Goal: Transaction & Acquisition: Purchase product/service

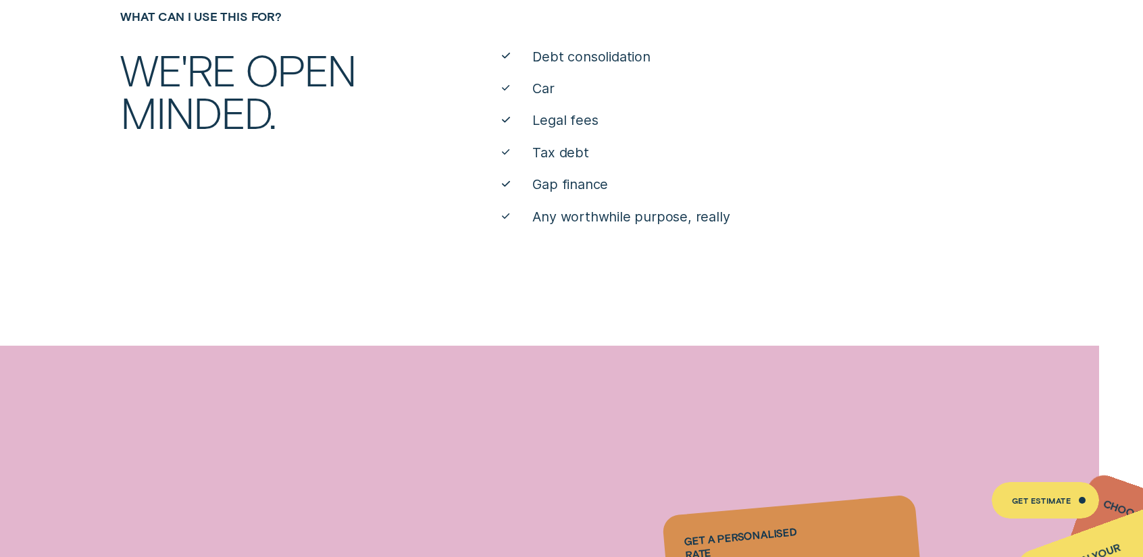
scroll to position [1216, 0]
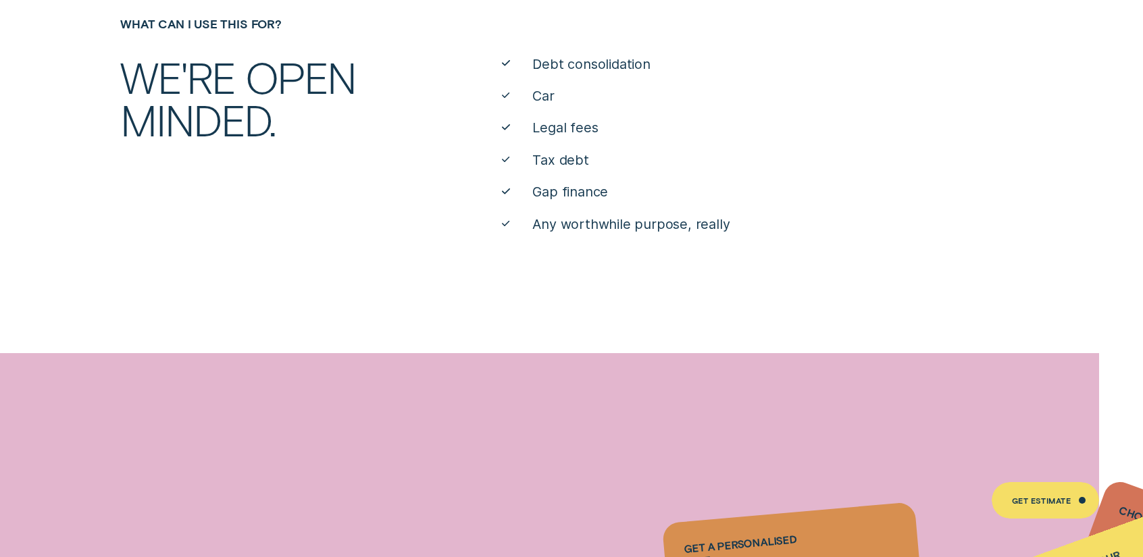
click at [593, 65] on span "Debt consolidation" at bounding box center [591, 64] width 118 height 18
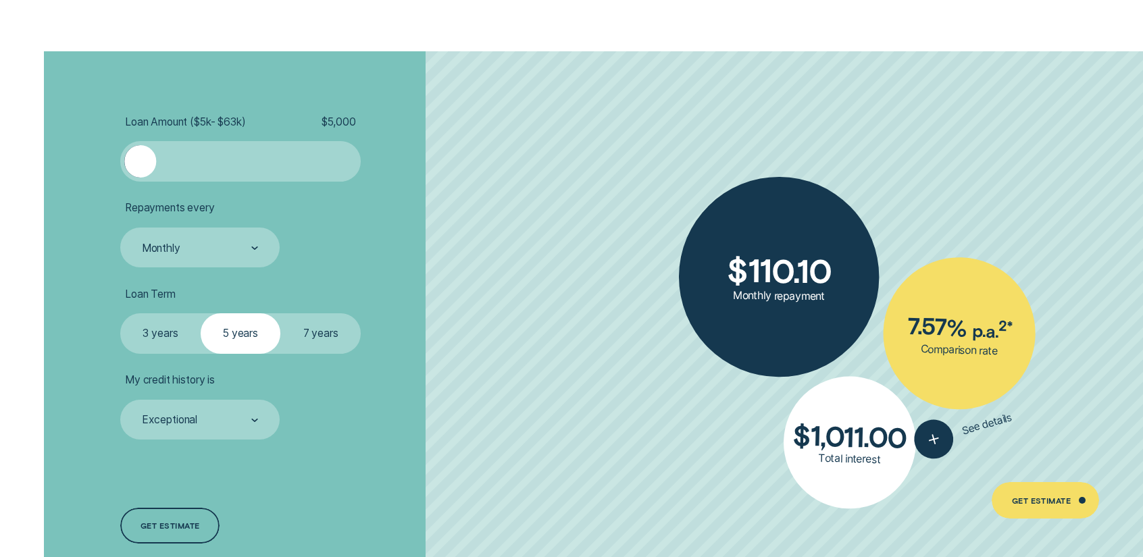
scroll to position [3242, 0]
click at [341, 333] on label "7 years" at bounding box center [320, 333] width 80 height 40
click at [280, 313] on input "7 years" at bounding box center [280, 313] width 0 height 0
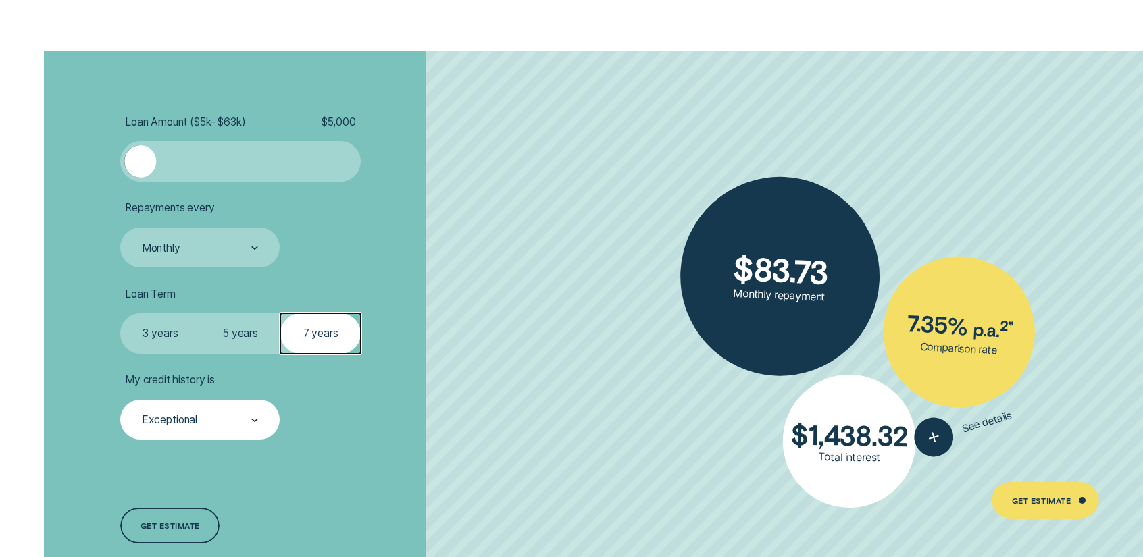
click at [228, 401] on div "Exceptional" at bounding box center [199, 420] width 159 height 40
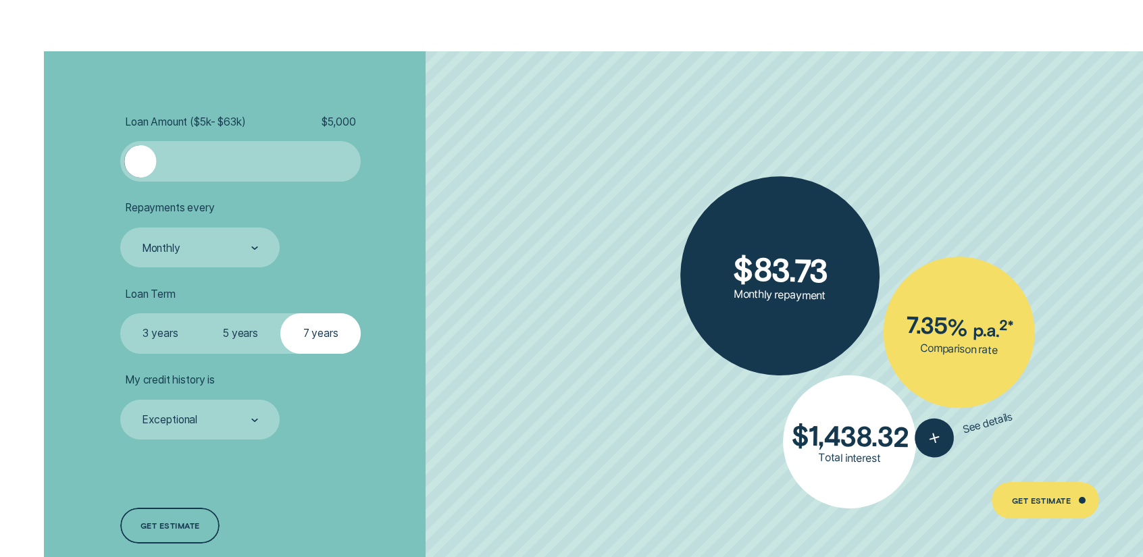
click at [382, 419] on li "My credit history is Exceptional" at bounding box center [304, 407] width 368 height 66
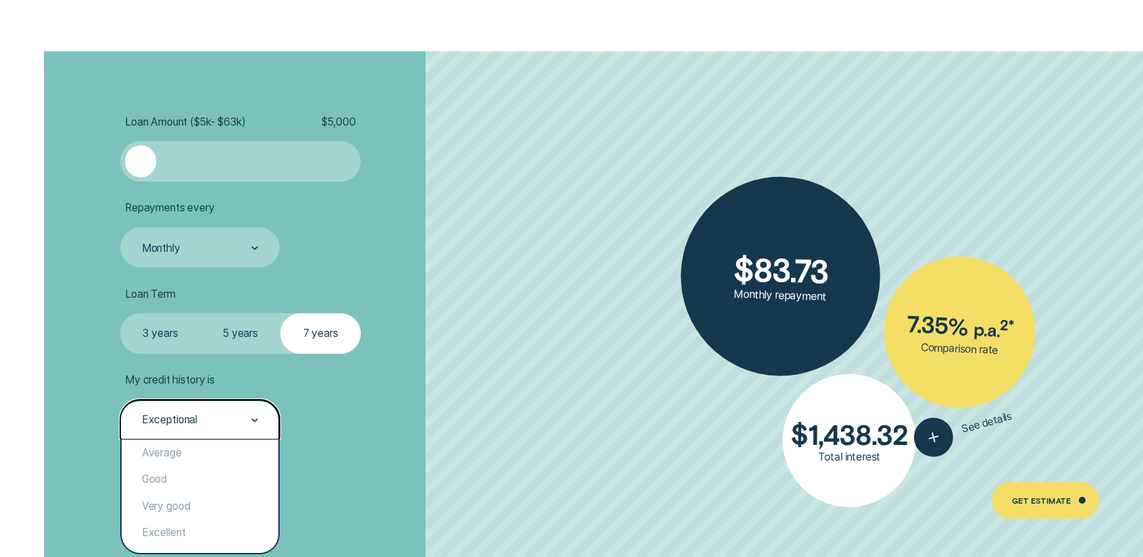
click at [243, 430] on div "Exceptional" at bounding box center [199, 420] width 159 height 40
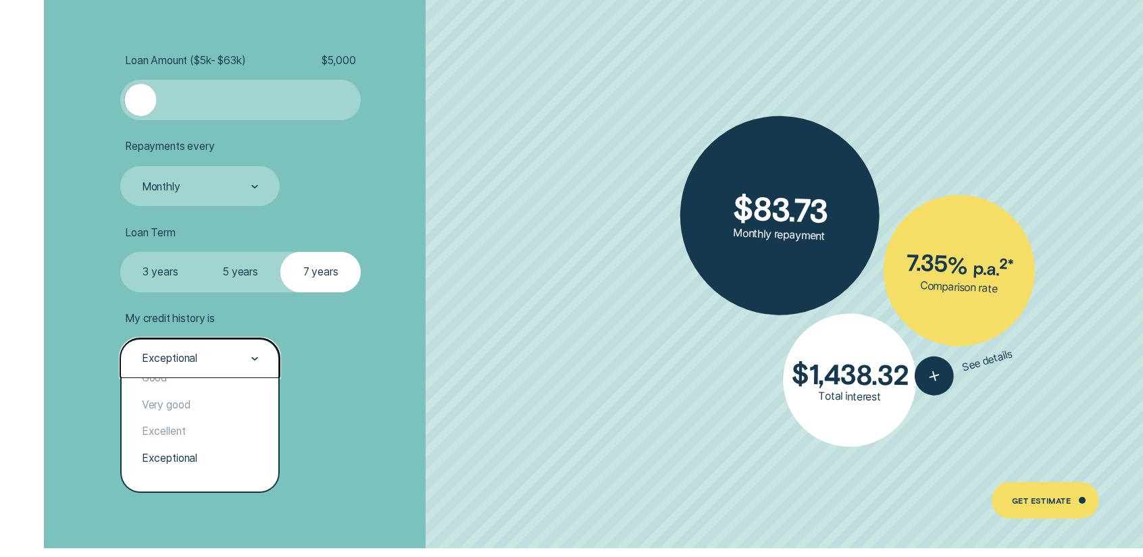
scroll to position [3310, 0]
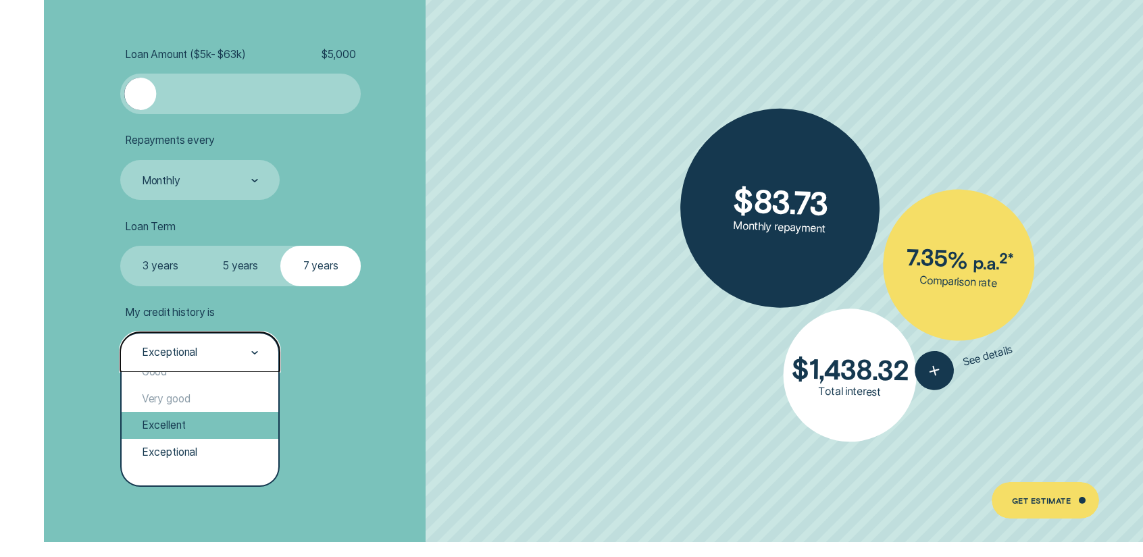
click at [213, 428] on div "Excellent" at bounding box center [200, 425] width 157 height 27
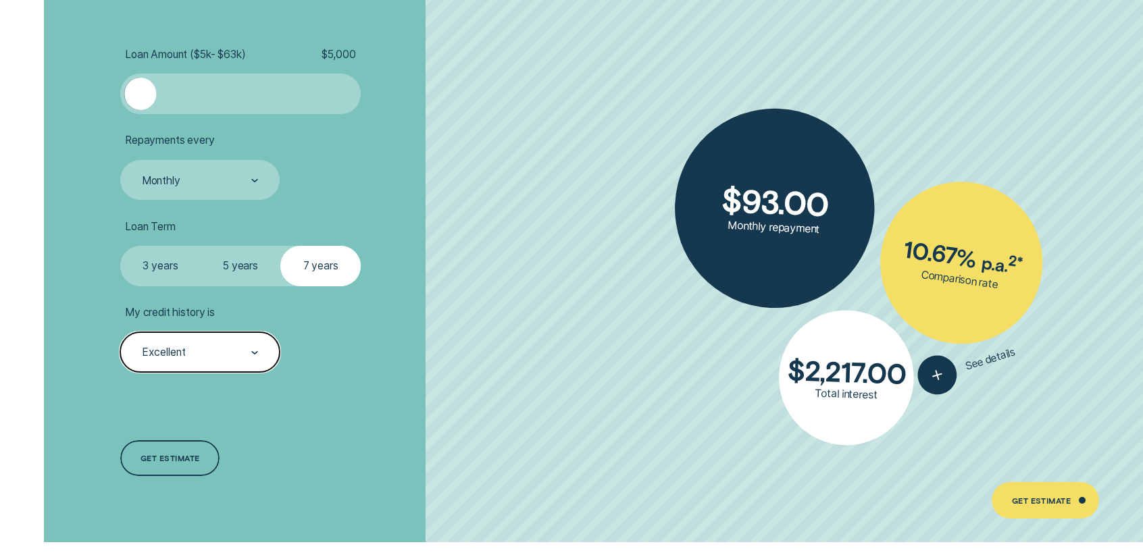
click at [213, 357] on div "Excellent" at bounding box center [199, 352] width 118 height 15
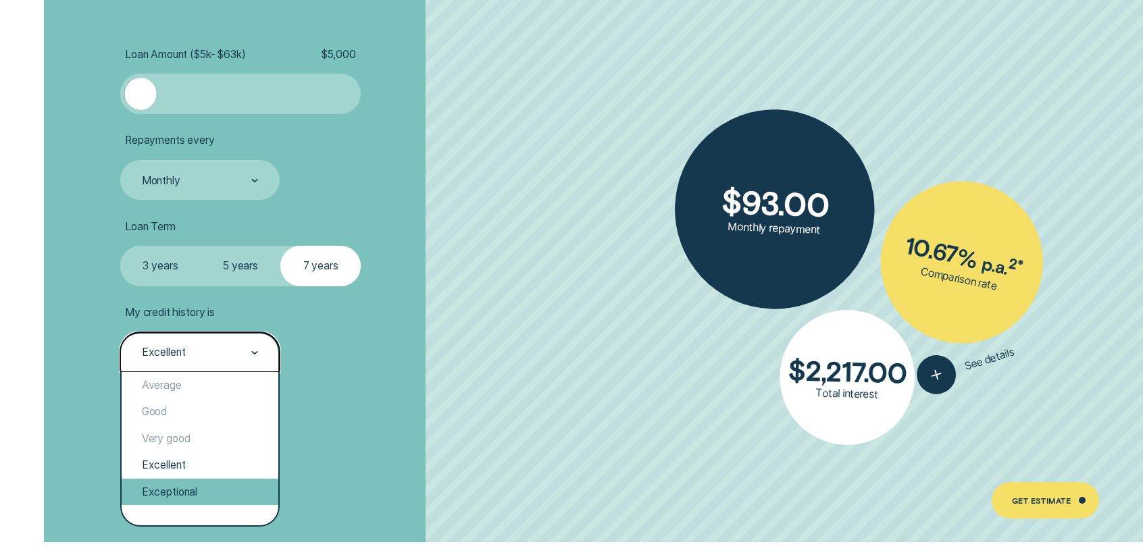
click at [222, 498] on div "Exceptional" at bounding box center [200, 492] width 157 height 27
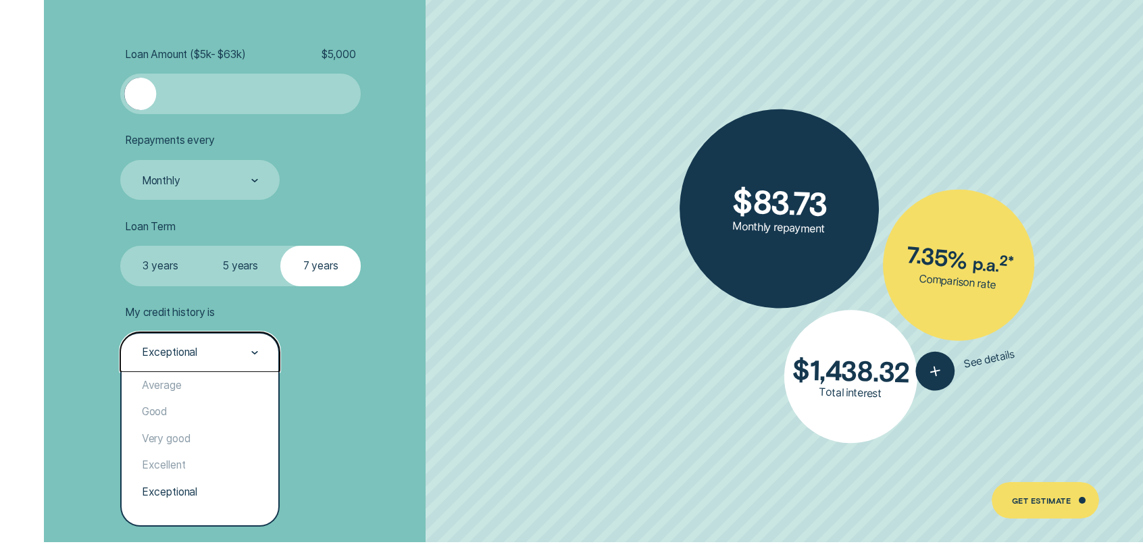
click at [242, 368] on div "Exceptional" at bounding box center [199, 352] width 159 height 40
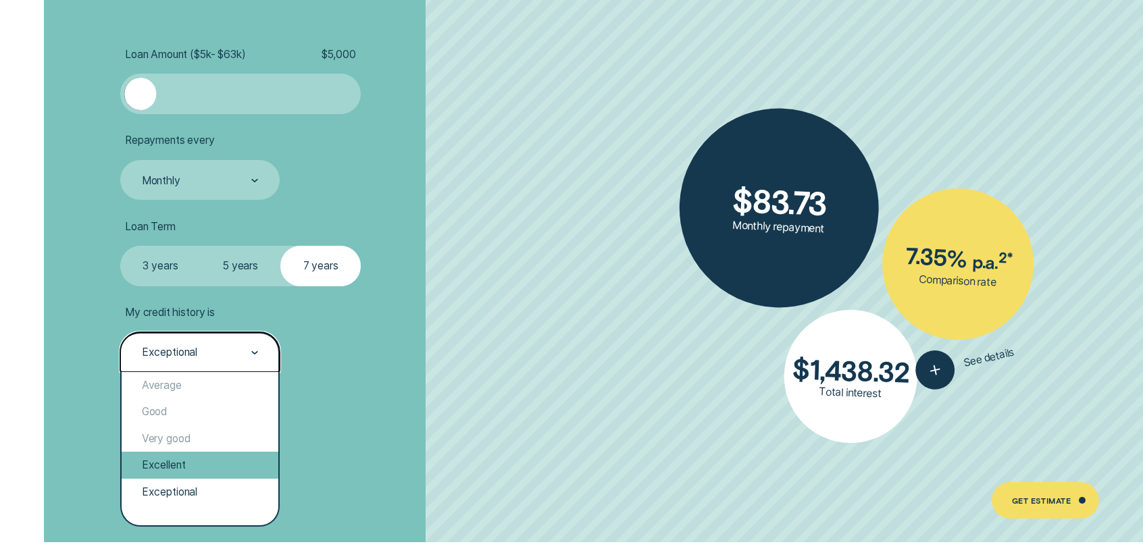
click at [225, 467] on div "Excellent" at bounding box center [200, 465] width 157 height 27
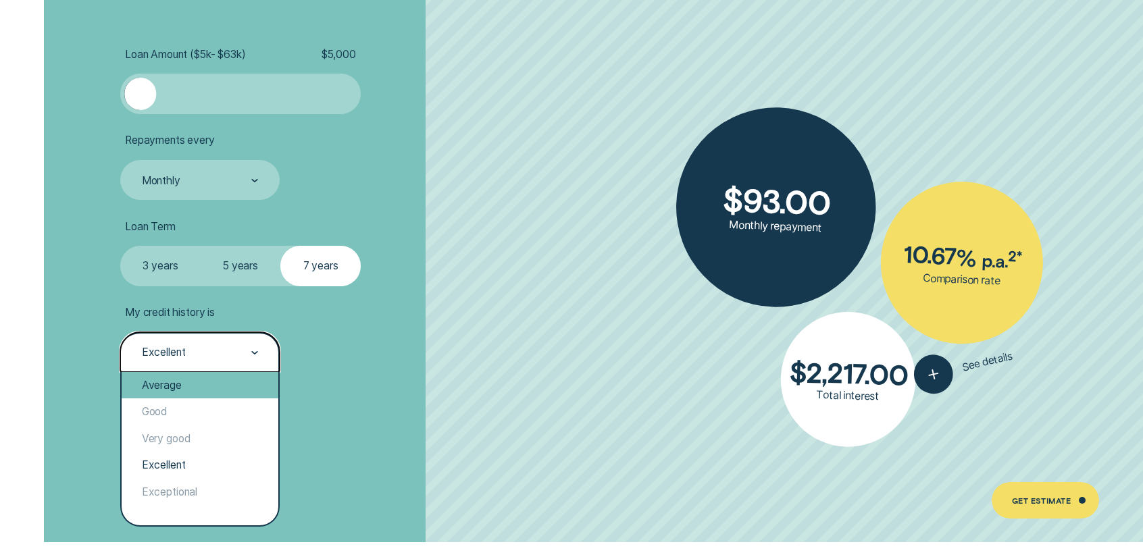
drag, startPoint x: 257, startPoint y: 360, endPoint x: 245, endPoint y: 372, distance: 16.7
click at [257, 360] on div at bounding box center [254, 353] width 7 height 38
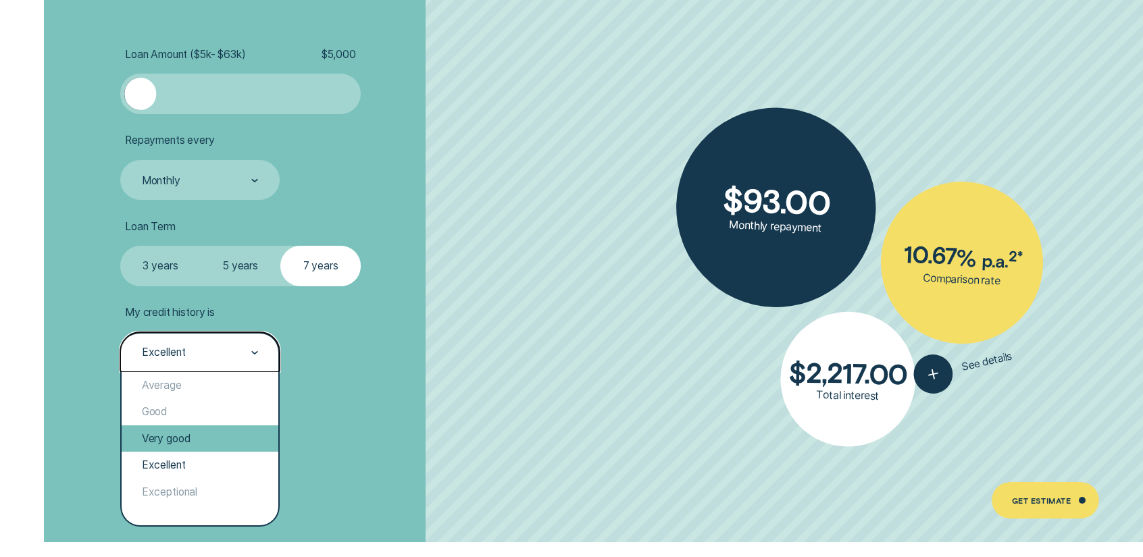
click at [223, 446] on div "Very good" at bounding box center [200, 439] width 157 height 27
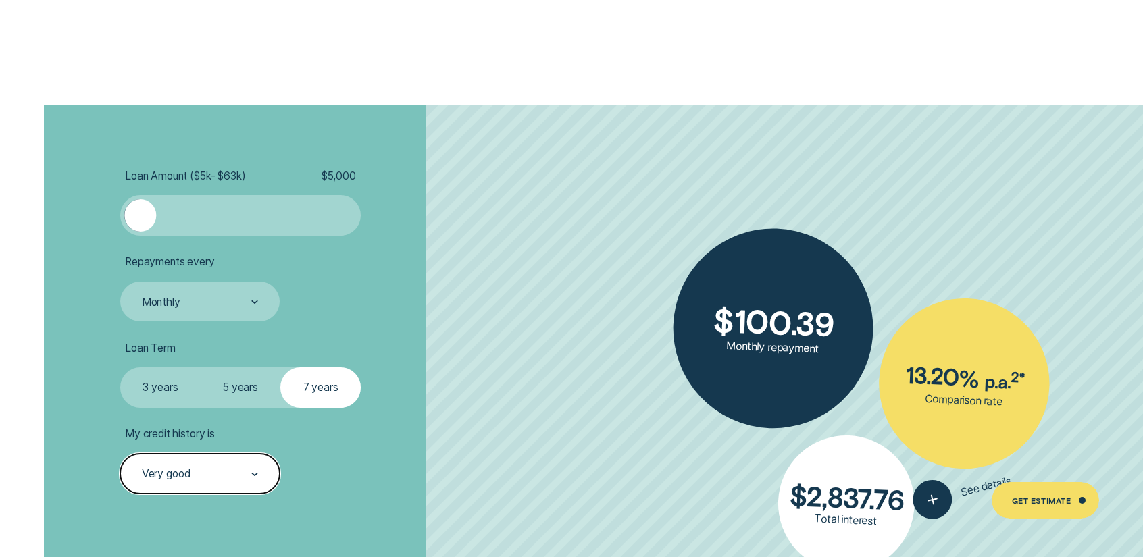
scroll to position [3174, 0]
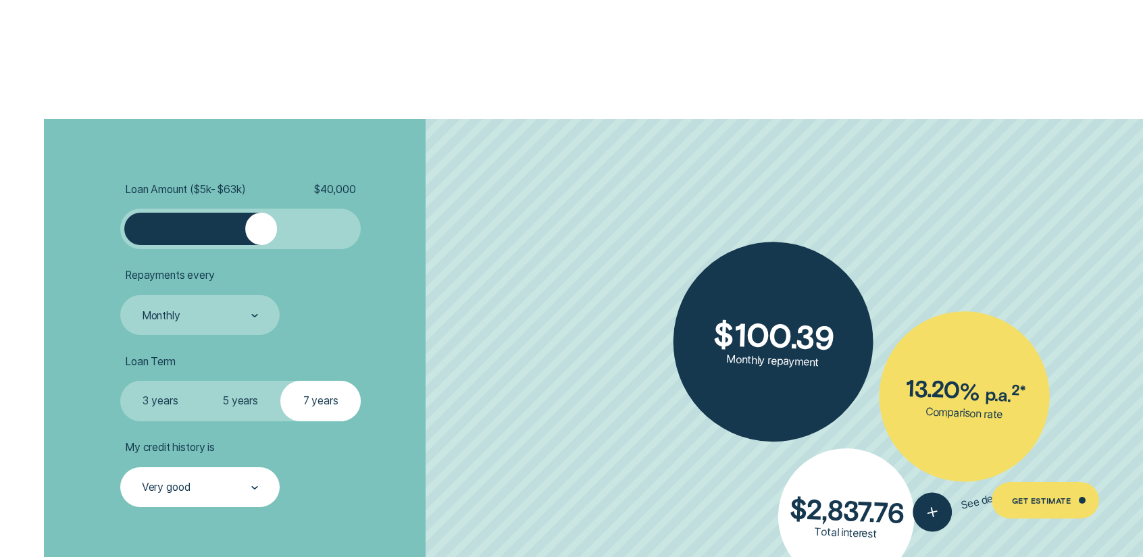
drag, startPoint x: 146, startPoint y: 229, endPoint x: 262, endPoint y: 233, distance: 116.2
click at [262, 233] on div at bounding box center [261, 229] width 32 height 32
click at [390, 321] on li "Repayments every Monthly" at bounding box center [304, 302] width 368 height 66
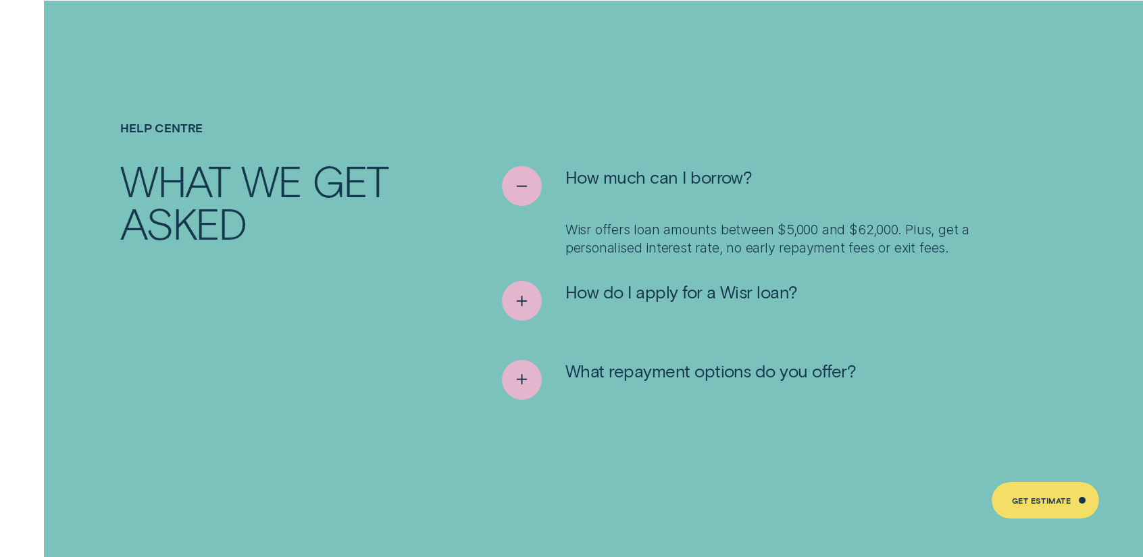
scroll to position [6619, 0]
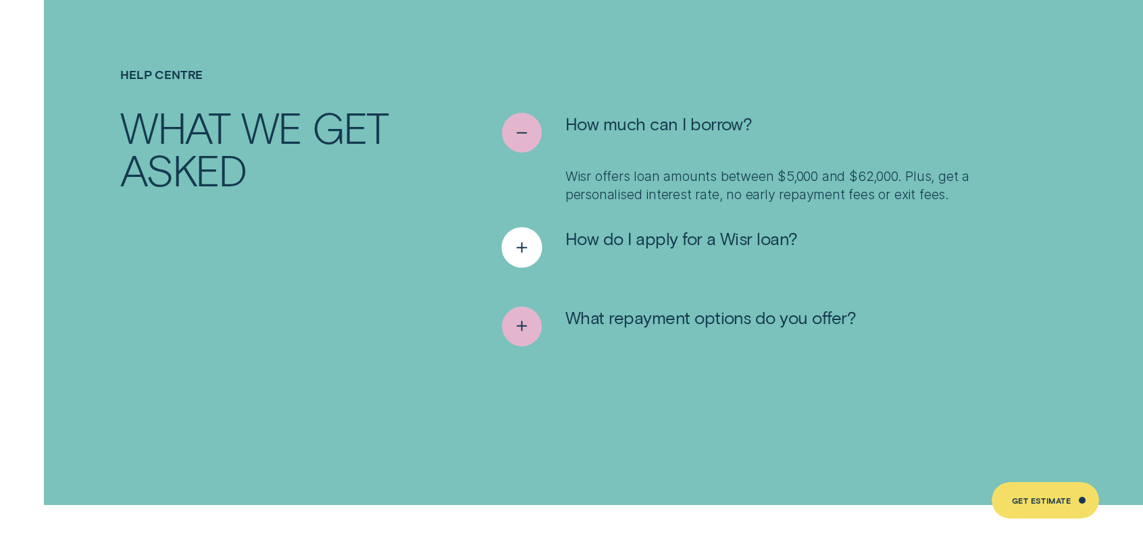
click at [512, 237] on icon "See more" at bounding box center [521, 247] width 20 height 21
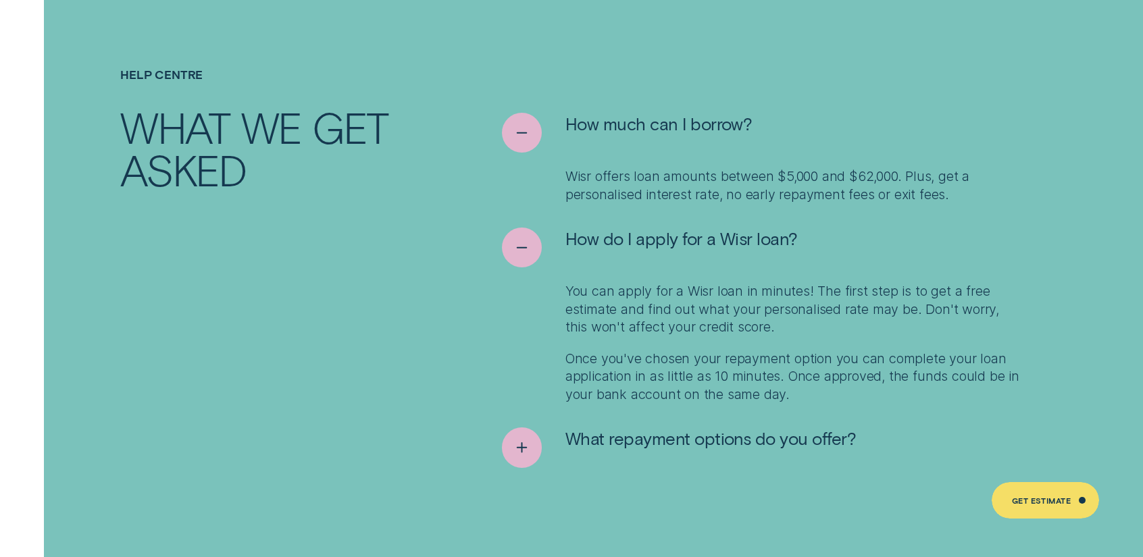
click at [533, 409] on ul "How much can I borrow? Wisr offers loan amounts between $5,000 and $62,000. Plu…" at bounding box center [762, 310] width 534 height 394
click at [522, 448] on icon "See more" at bounding box center [522, 448] width 0 height 0
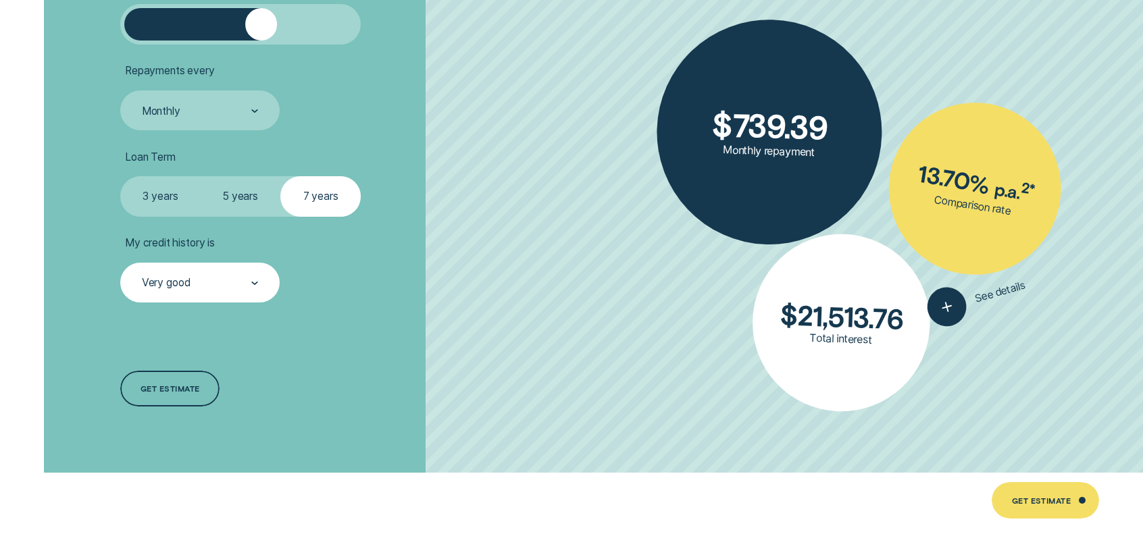
scroll to position [3389, 0]
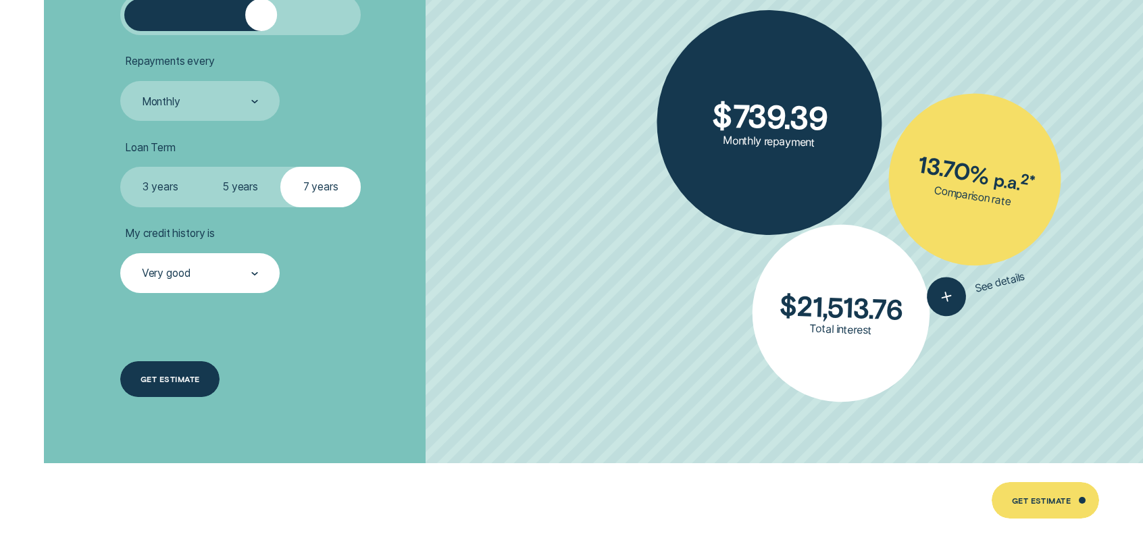
click at [182, 388] on div "Get estimate" at bounding box center [169, 379] width 99 height 36
